Goal: Information Seeking & Learning: Learn about a topic

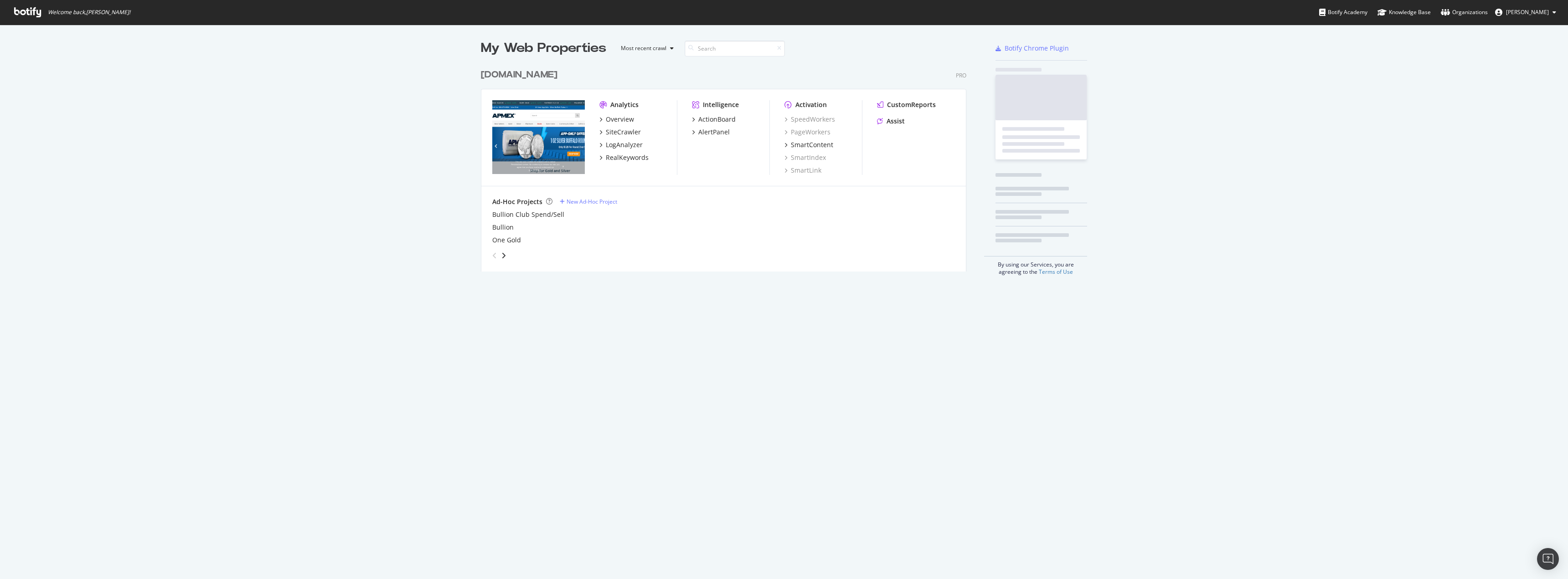
scroll to position [572, 1555]
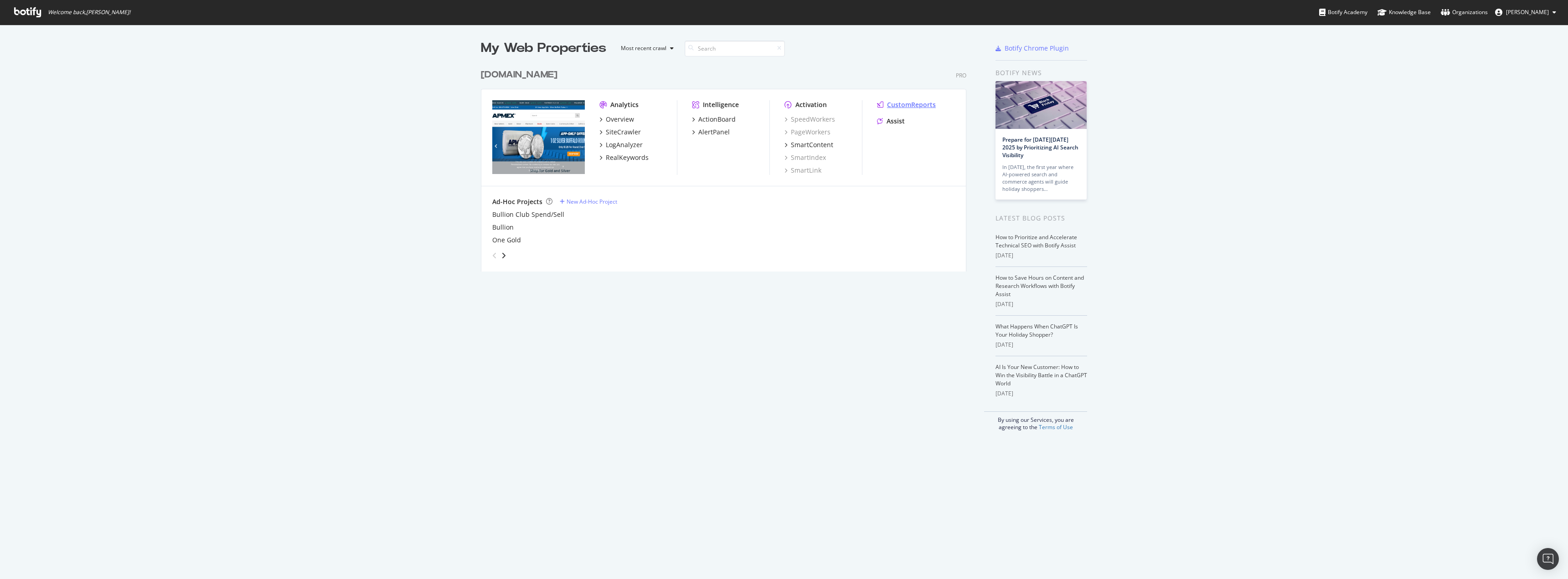
click at [898, 104] on div "CustomReports" at bounding box center [911, 105] width 49 height 9
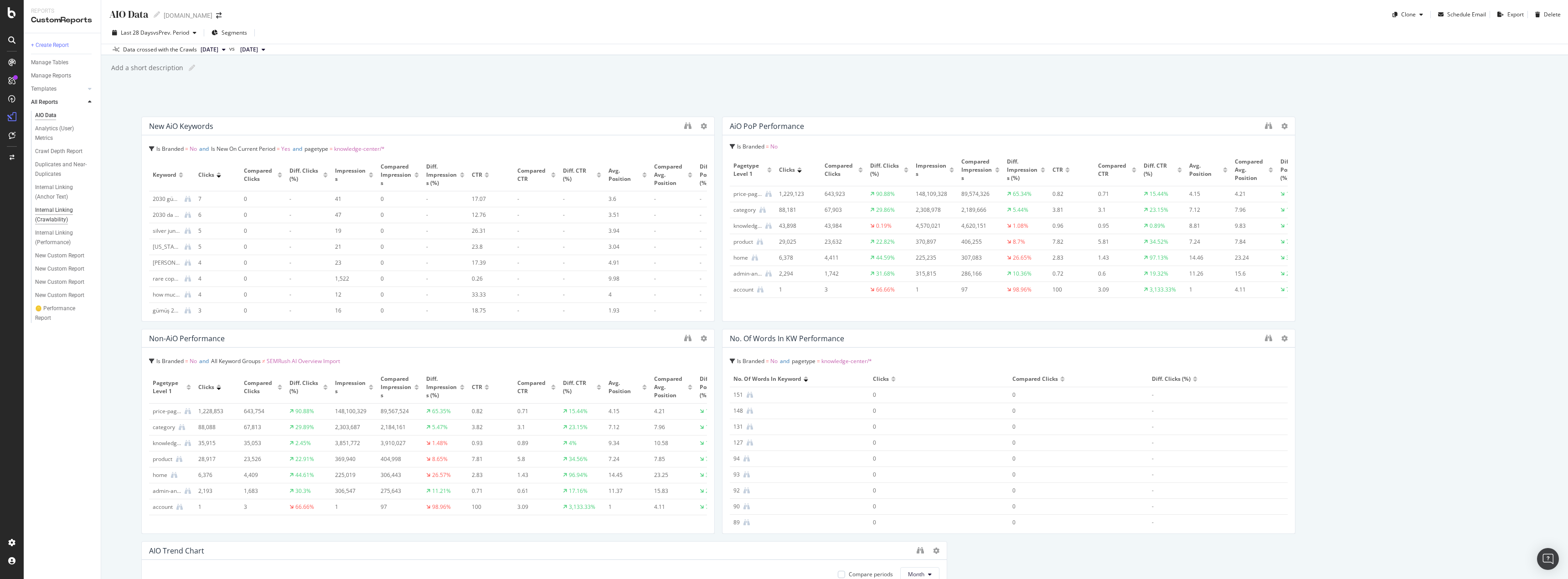
click at [55, 209] on div "Internal Linking (Crawlability)" at bounding box center [61, 215] width 52 height 19
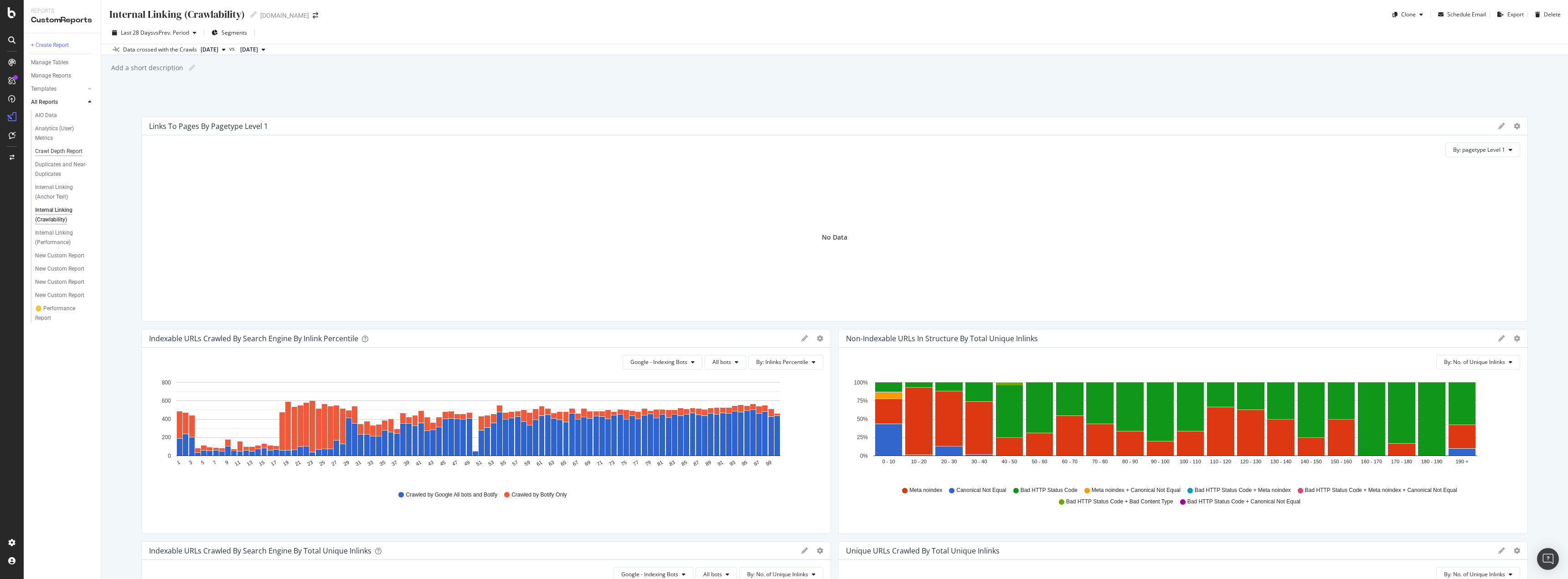
click at [57, 151] on div "Crawl Depth Report" at bounding box center [59, 151] width 47 height 10
